Goal: Navigation & Orientation: Find specific page/section

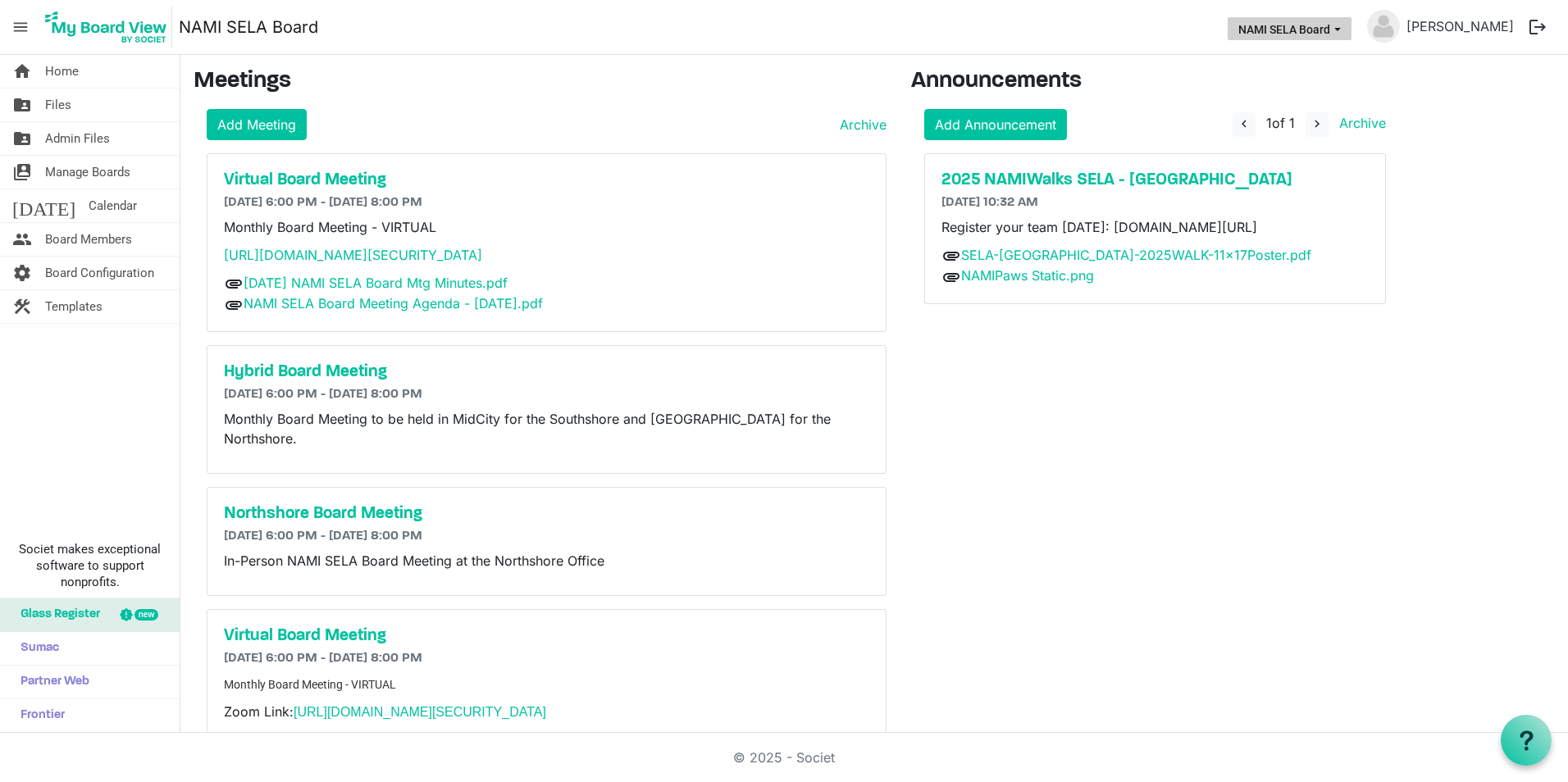
click at [1352, 19] on button "NAMI SELA Board" at bounding box center [1289, 29] width 124 height 23
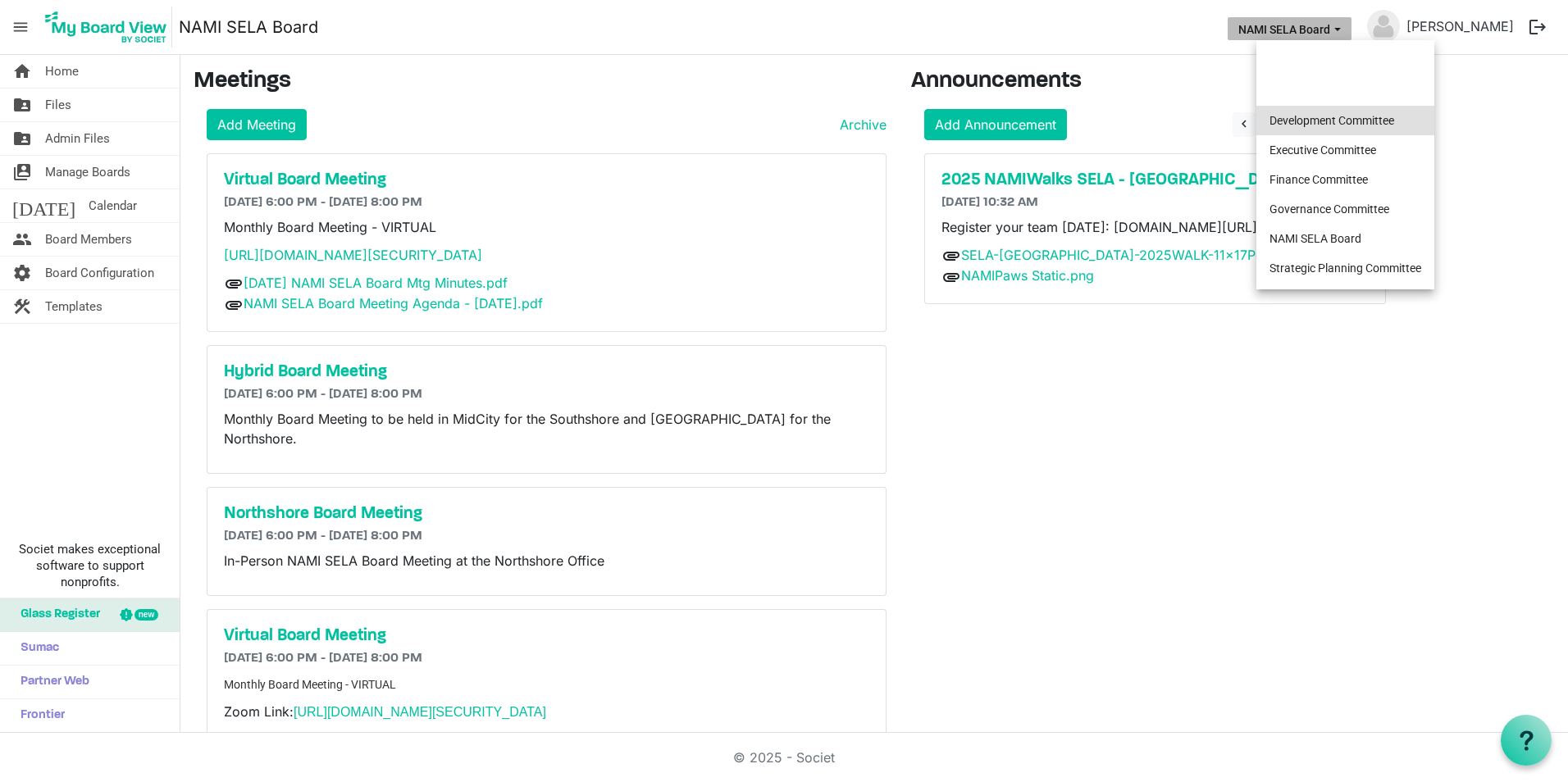
click at [1316, 122] on li "Development Committee" at bounding box center [1346, 120] width 178 height 29
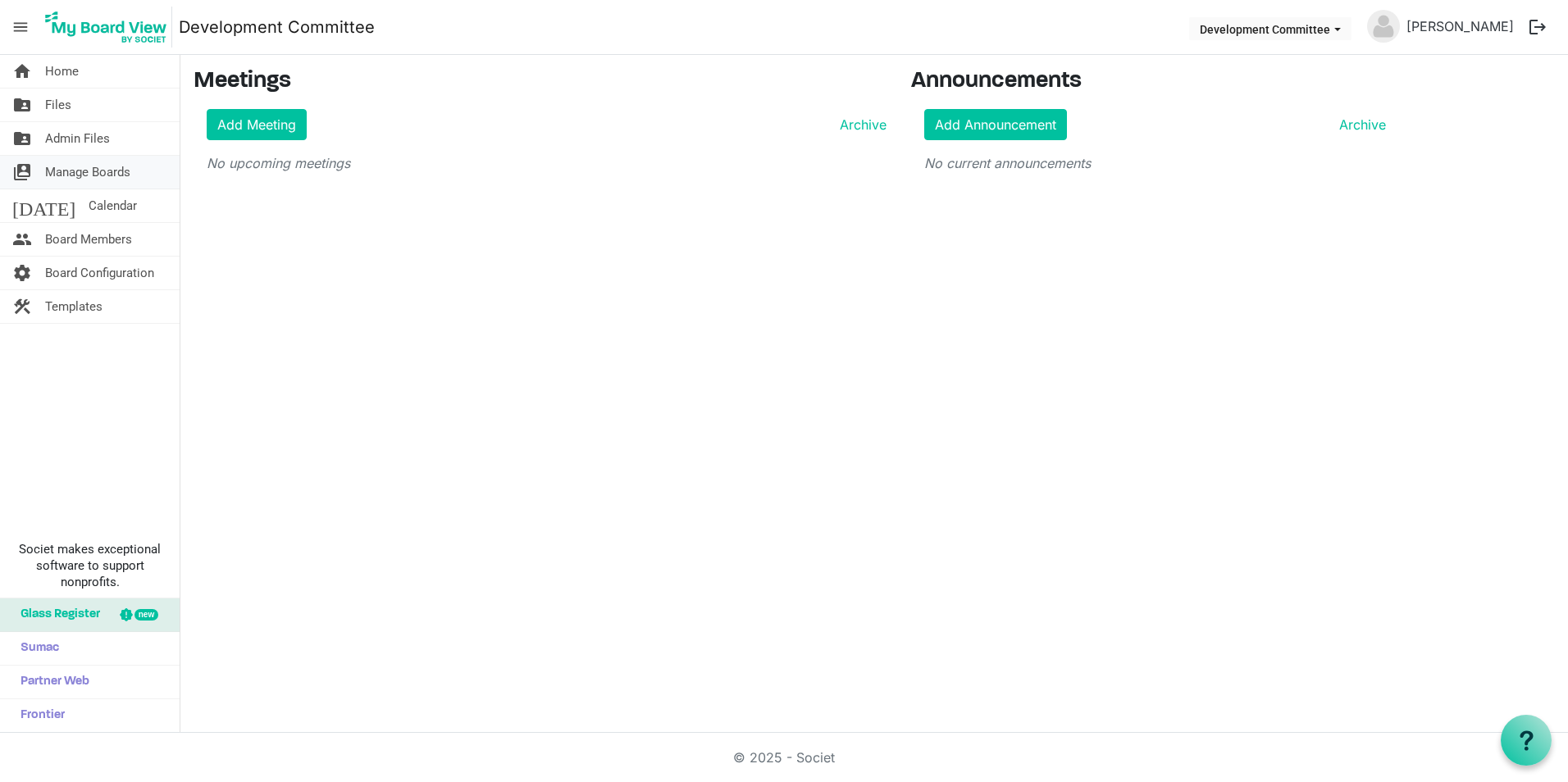
click at [67, 173] on span "Manage Boards" at bounding box center [87, 171] width 86 height 33
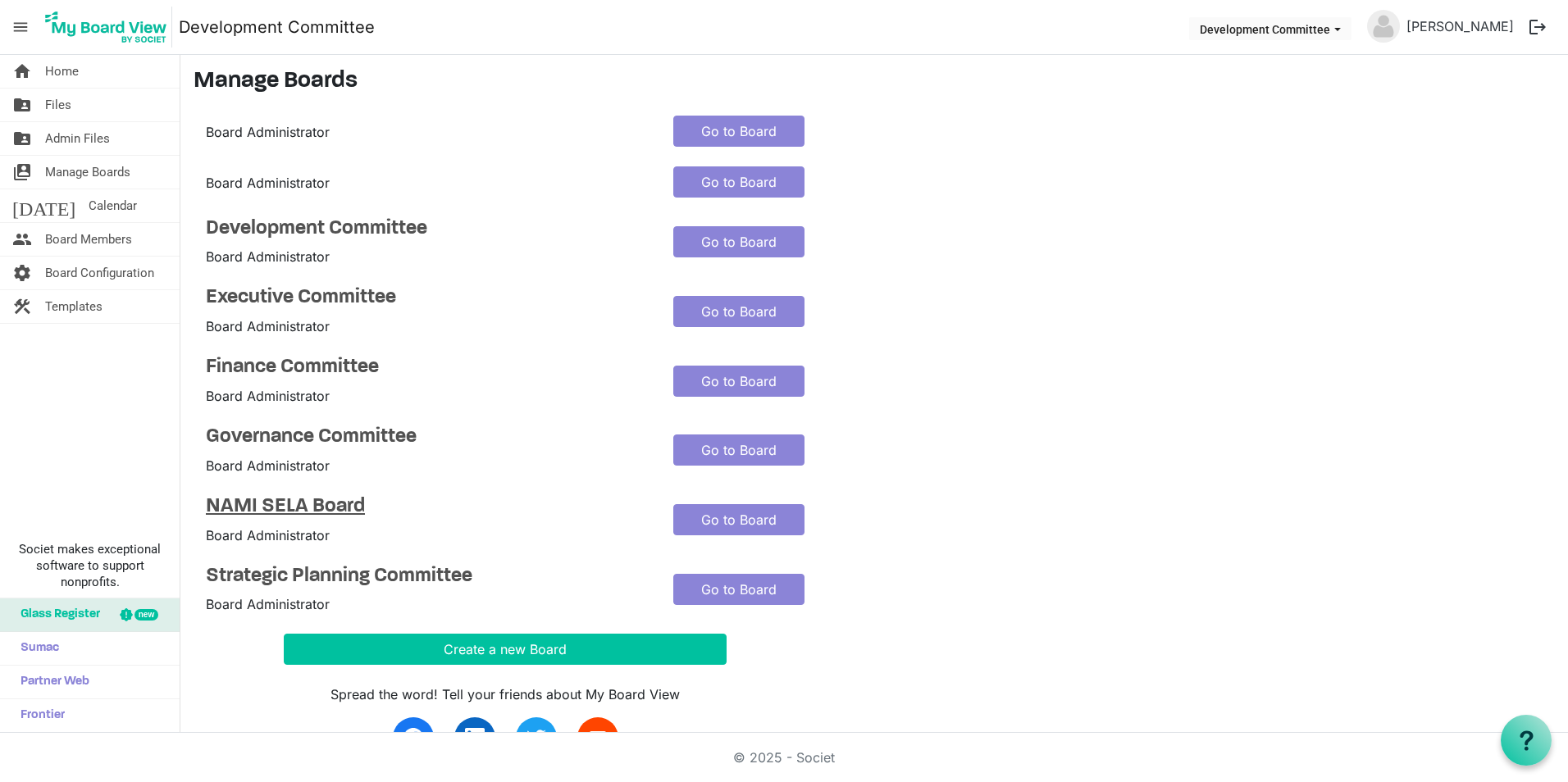
click at [272, 501] on h4 "NAMI SELA Board" at bounding box center [427, 507] width 443 height 24
